Goal: Find specific page/section: Find specific page/section

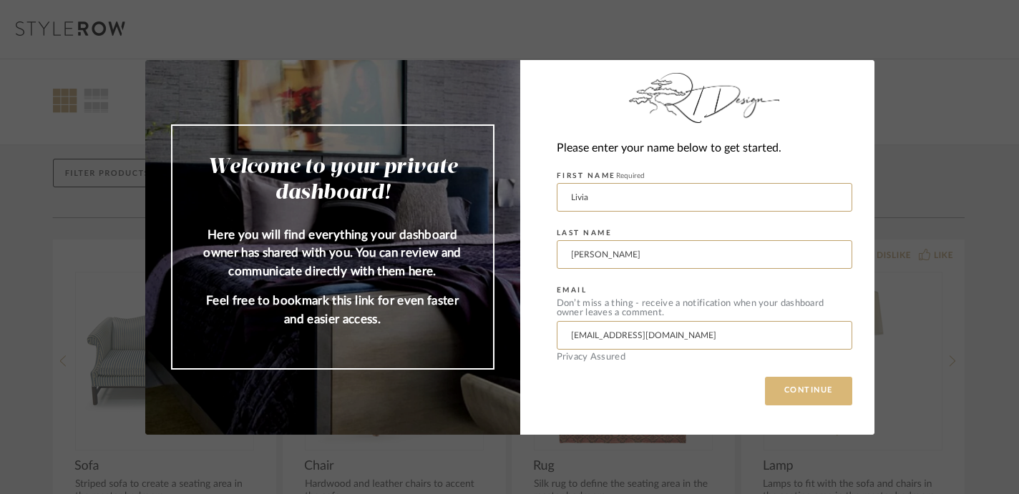
click at [783, 388] on button "CONTINUE" at bounding box center [808, 391] width 87 height 29
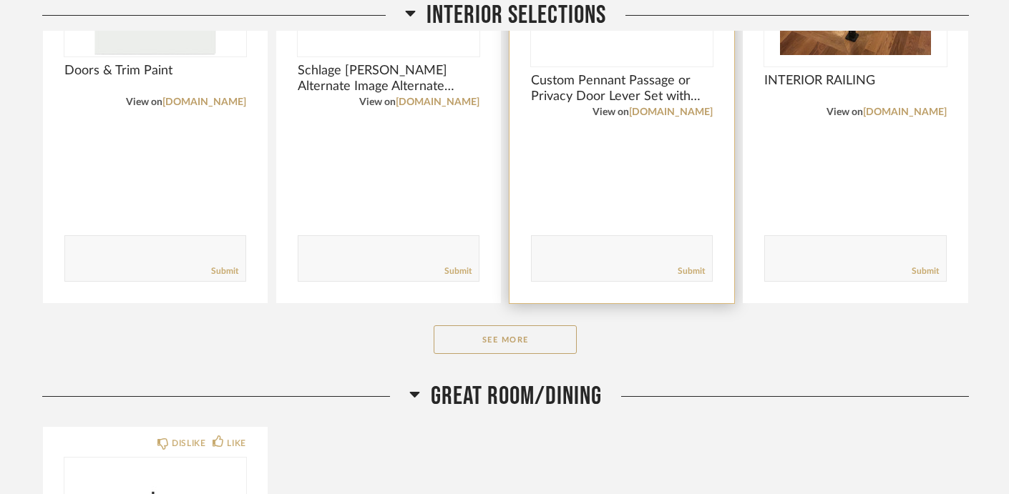
scroll to position [2695, 0]
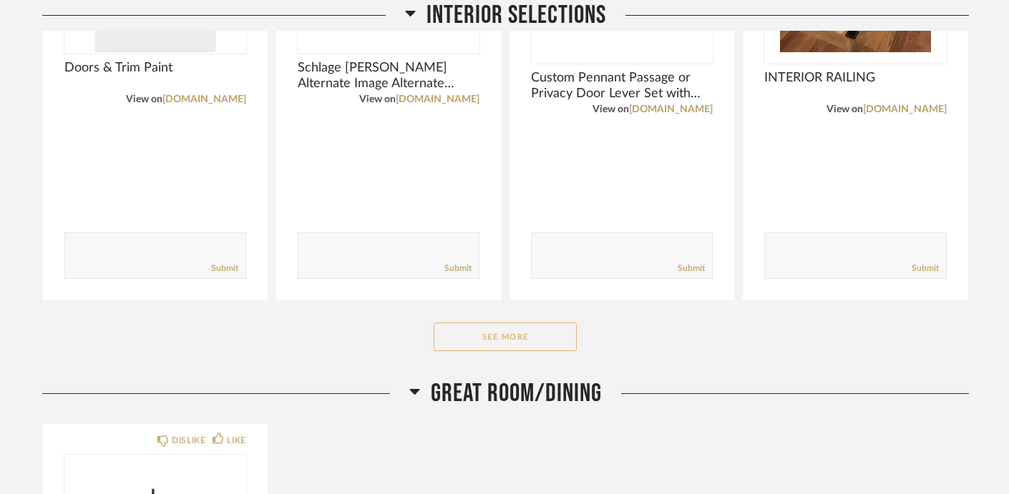
click at [539, 335] on button "See More" at bounding box center [504, 337] width 143 height 29
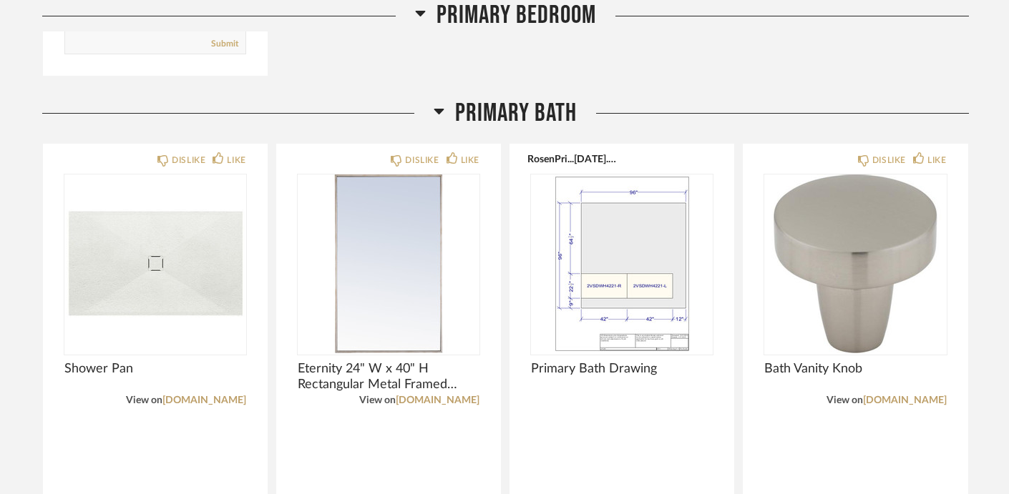
scroll to position [7144, 0]
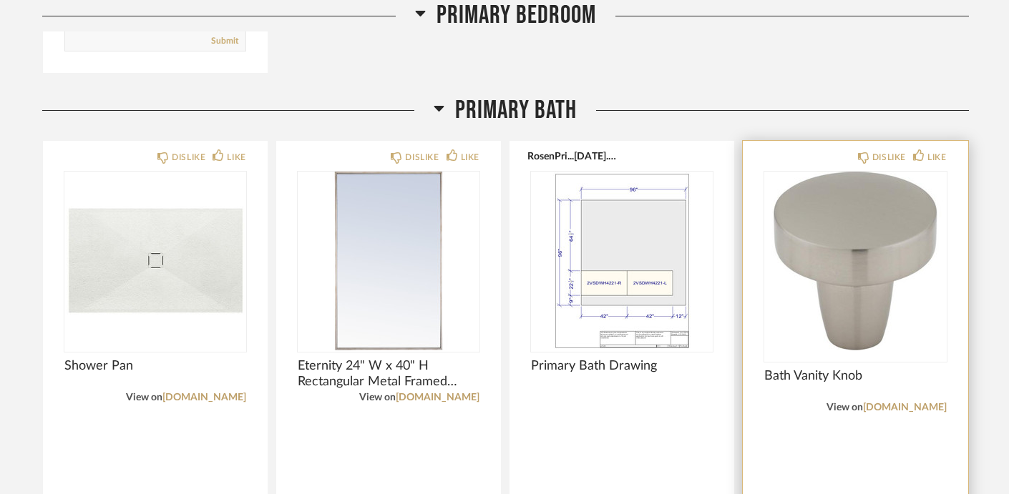
click at [850, 298] on img "0" at bounding box center [855, 261] width 182 height 179
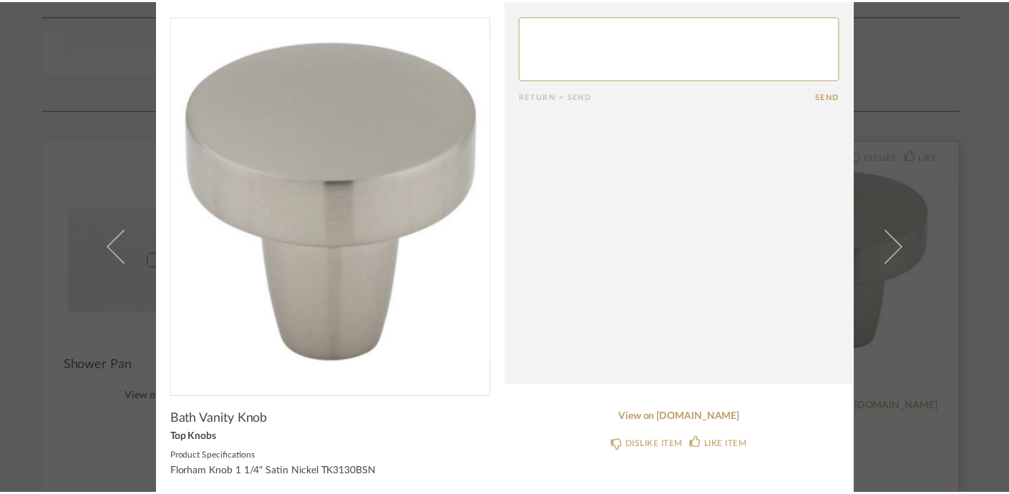
scroll to position [41, 0]
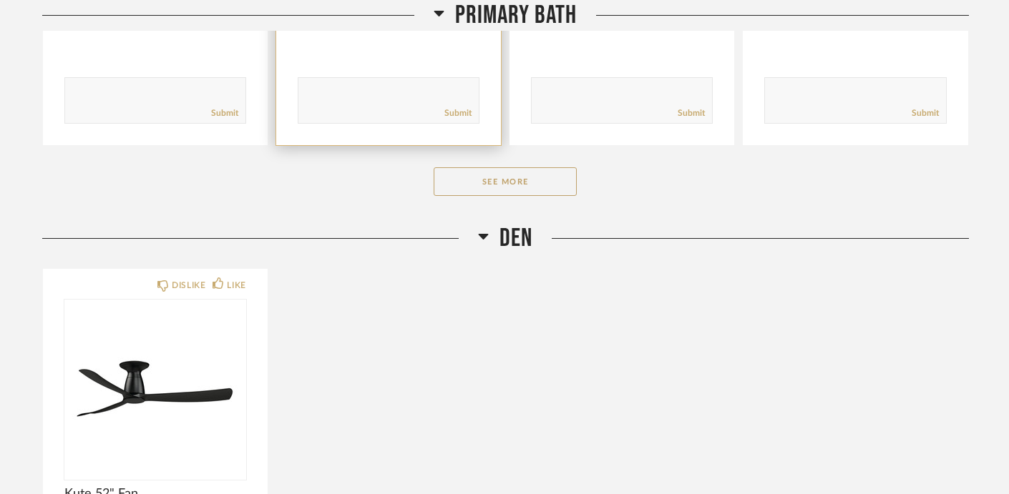
scroll to position [5651, 0]
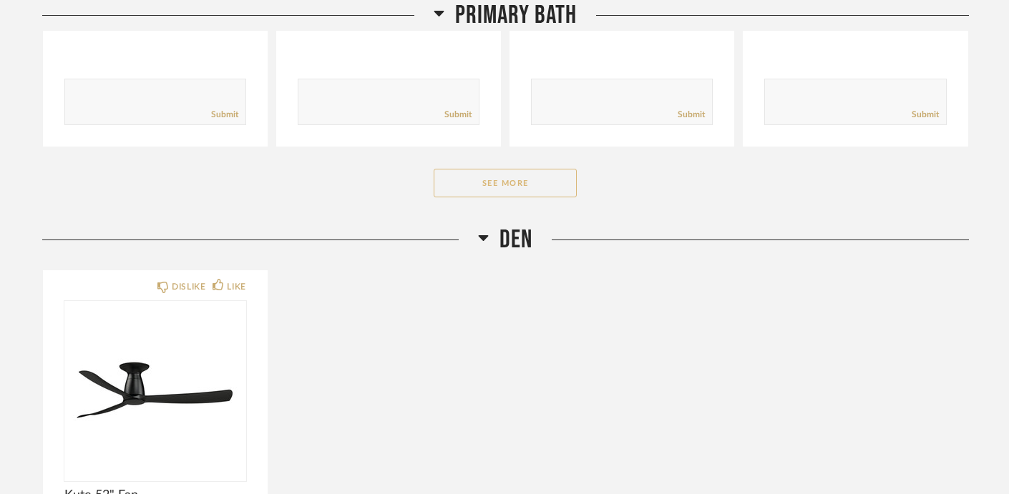
click at [504, 187] on button "See More" at bounding box center [504, 183] width 143 height 29
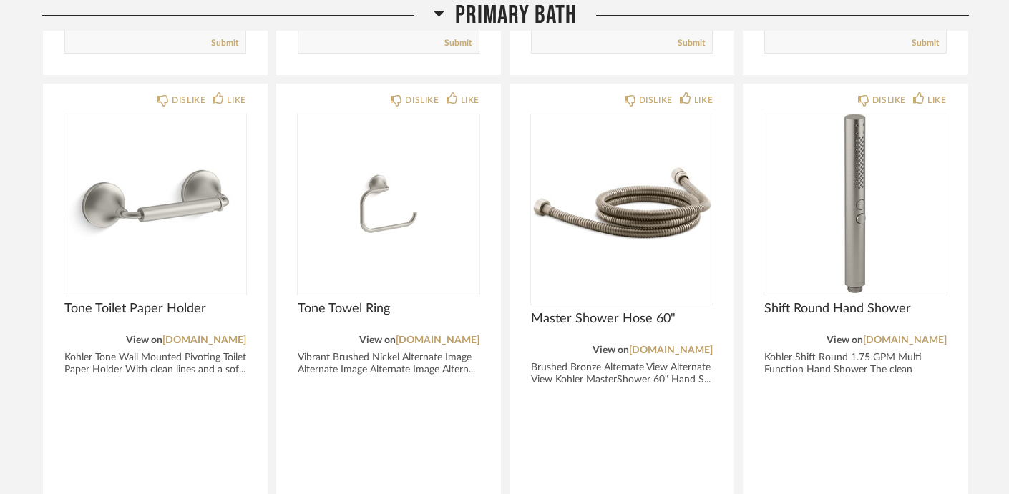
scroll to position [7170, 0]
